Goal: Obtain resource: Download file/media

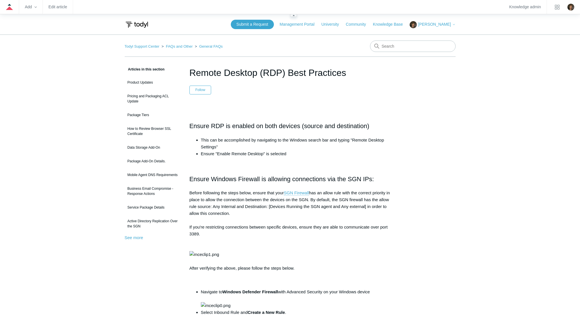
scroll to position [75, 0]
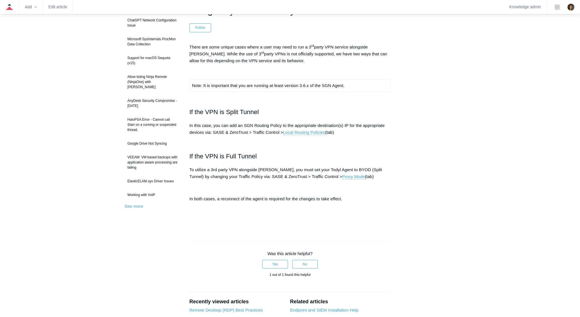
scroll to position [63, 0]
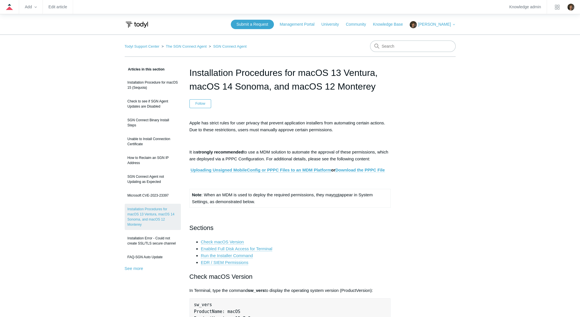
click at [350, 168] on link "Download the PPPC File" at bounding box center [359, 169] width 49 height 5
drag, startPoint x: 393, startPoint y: 171, endPoint x: 337, endPoint y: 170, distance: 55.6
copy link "Download the PPPC File"
